Goal: Task Accomplishment & Management: Use online tool/utility

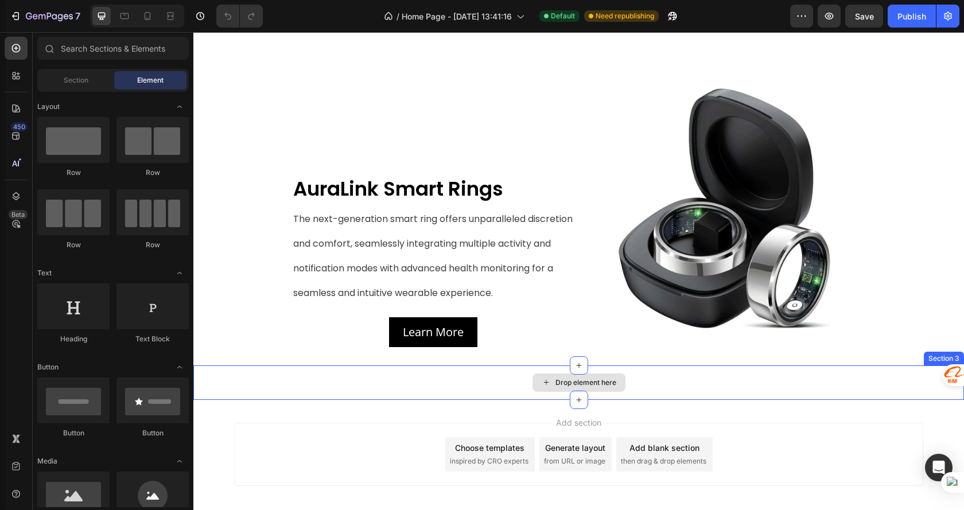
scroll to position [734, 0]
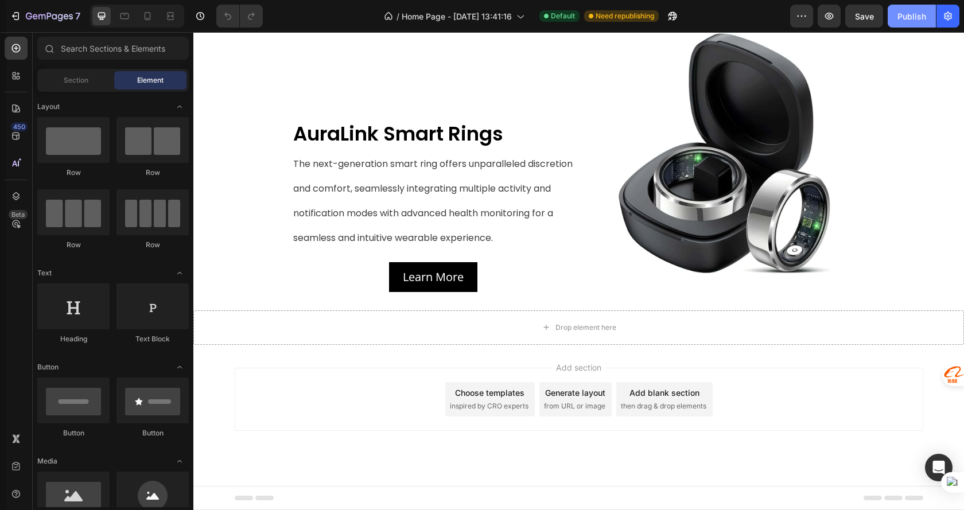
click at [924, 15] on div "Publish" at bounding box center [911, 16] width 29 height 12
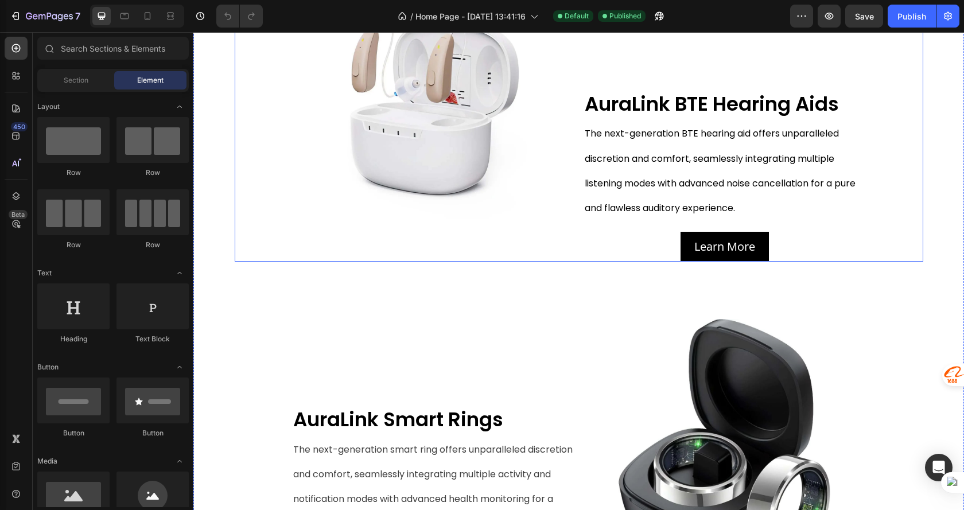
scroll to position [447, 0]
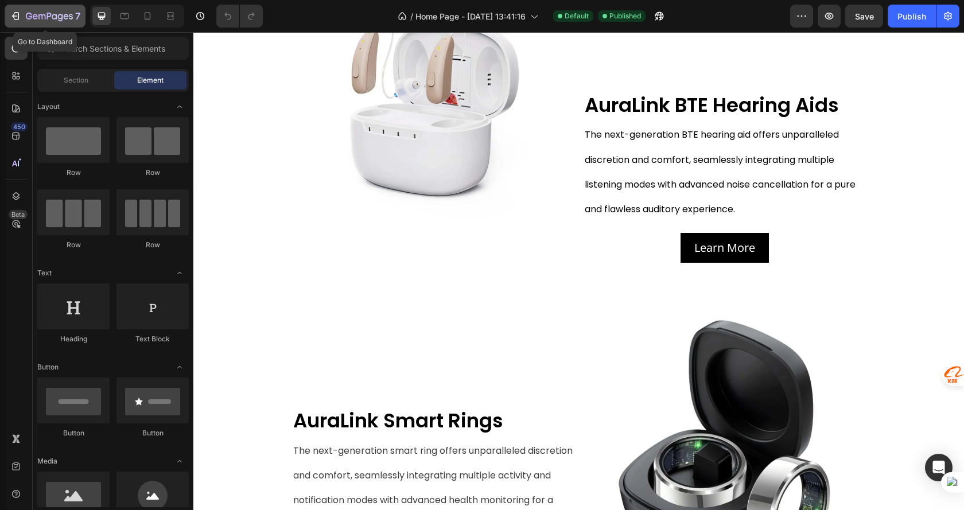
click at [34, 13] on icon "button" at bounding box center [49, 17] width 47 height 10
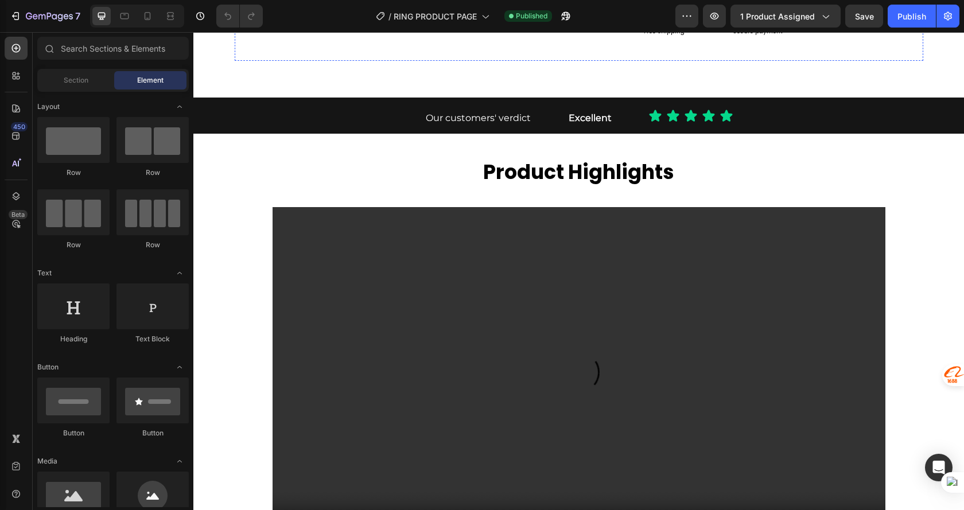
scroll to position [2065, 0]
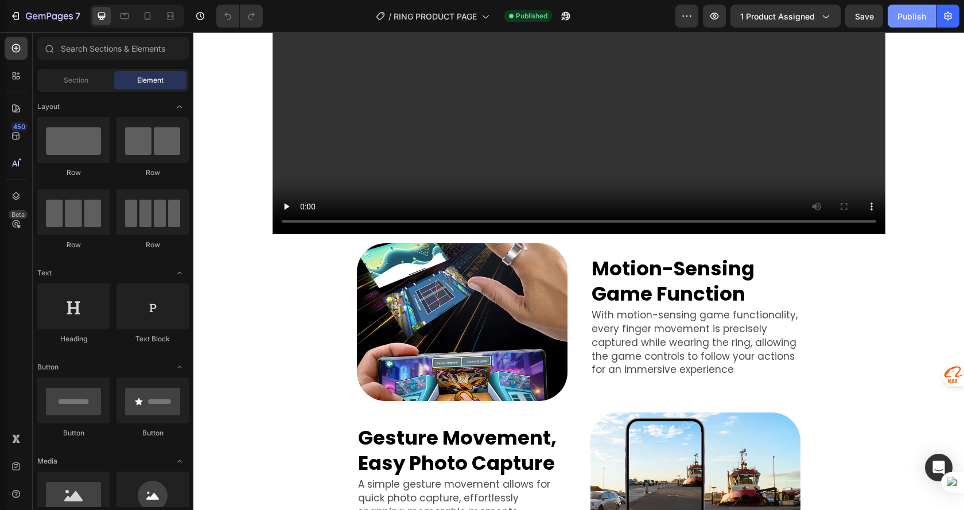
click at [914, 24] on button "Publish" at bounding box center [912, 16] width 48 height 23
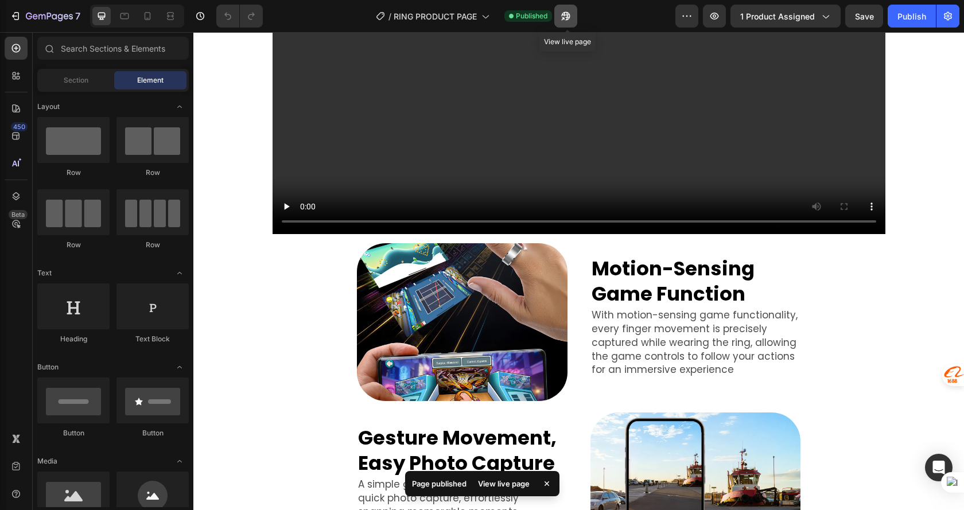
click at [571, 13] on icon "button" at bounding box center [565, 15] width 11 height 11
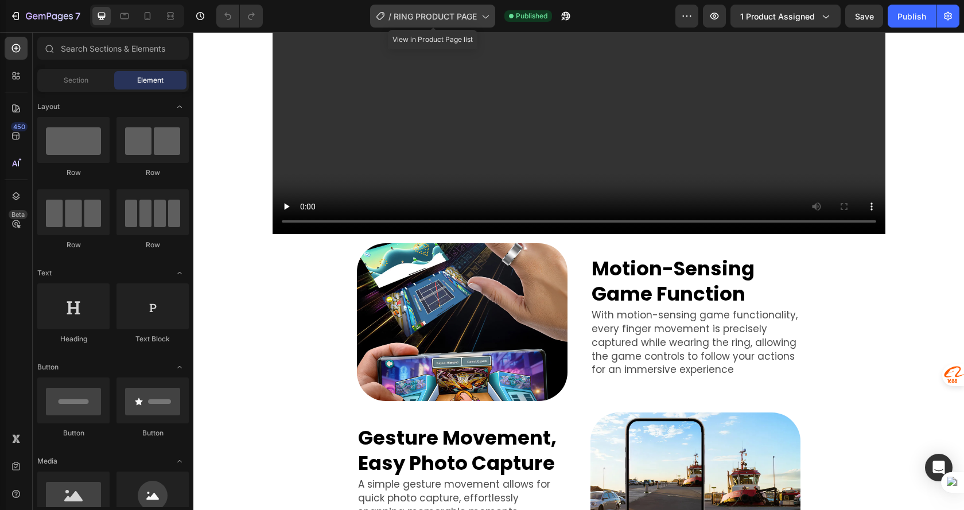
click at [473, 5] on div "/ RING PRODUCT PAGE" at bounding box center [432, 16] width 125 height 23
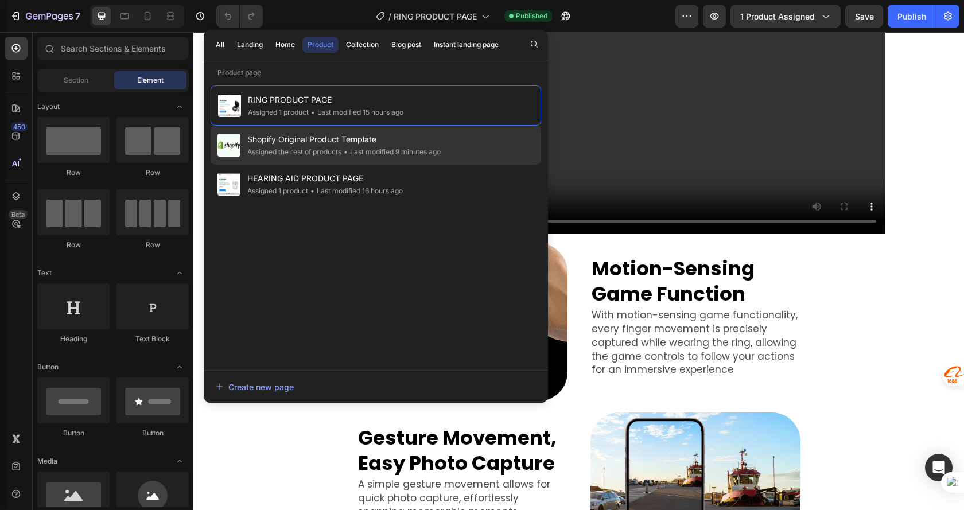
click at [371, 142] on span "Shopify Original Product Template" at bounding box center [343, 140] width 193 height 14
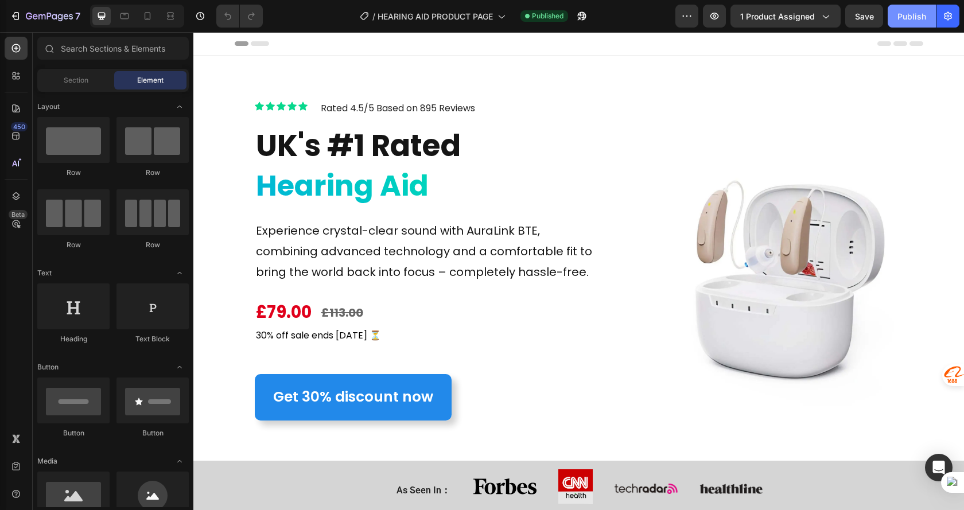
click at [915, 13] on div "Publish" at bounding box center [911, 16] width 29 height 12
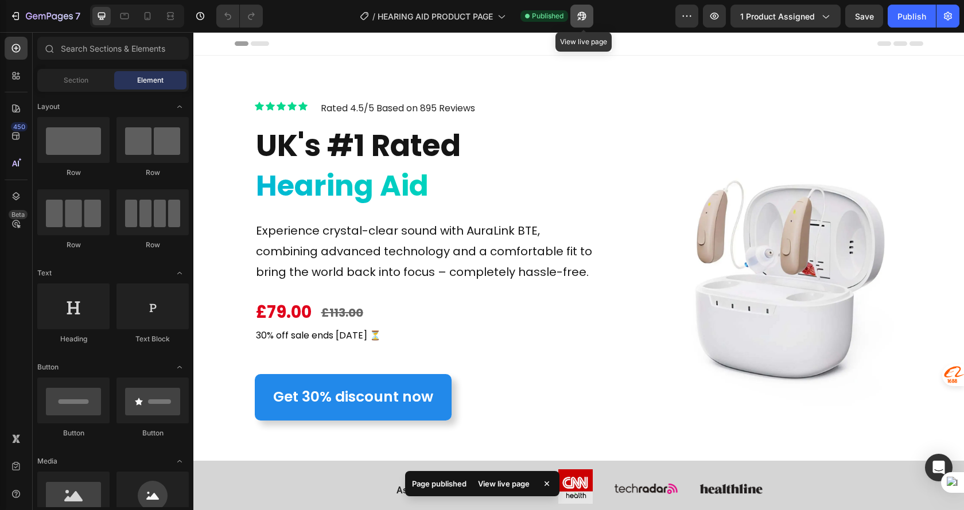
click at [581, 17] on icon "button" at bounding box center [579, 18] width 3 height 3
